Goal: Find specific page/section: Find specific page/section

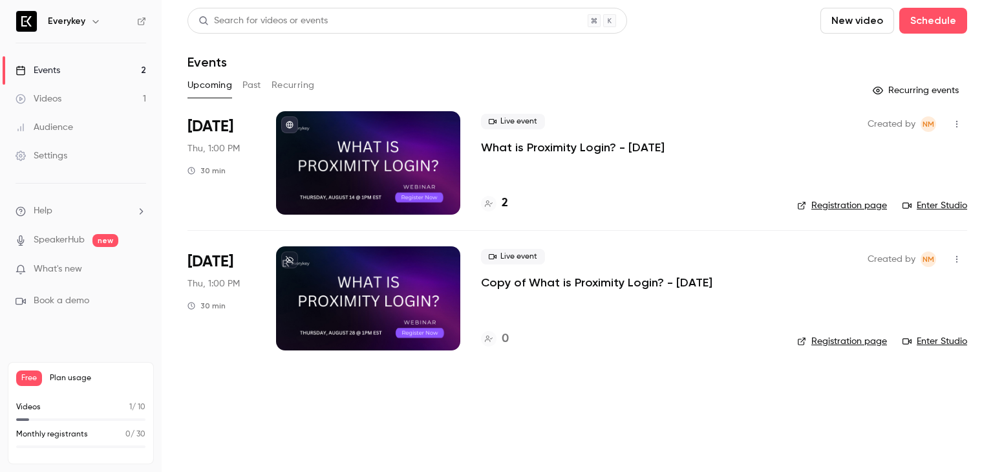
click at [502, 202] on h4 "2" at bounding box center [505, 203] width 6 height 17
